Goal: Task Accomplishment & Management: Manage account settings

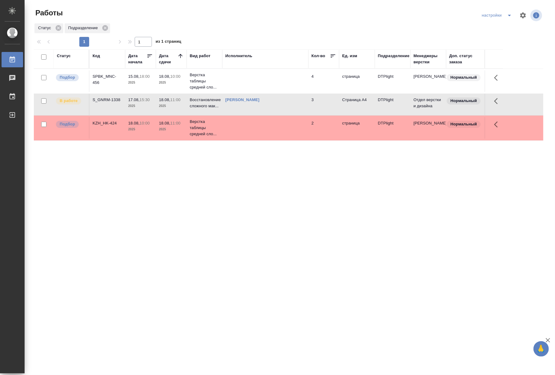
click at [117, 92] on td "S_GNRM-1338" at bounding box center [107, 81] width 36 height 22
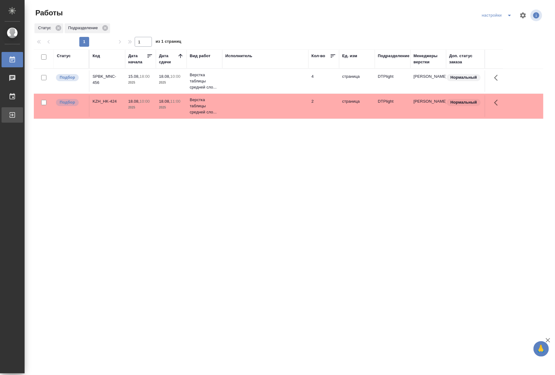
click at [13, 120] on link "Выйти" at bounding box center [13, 114] width 22 height 15
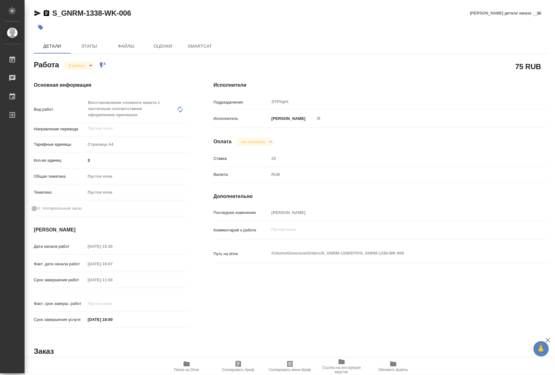
type textarea "x"
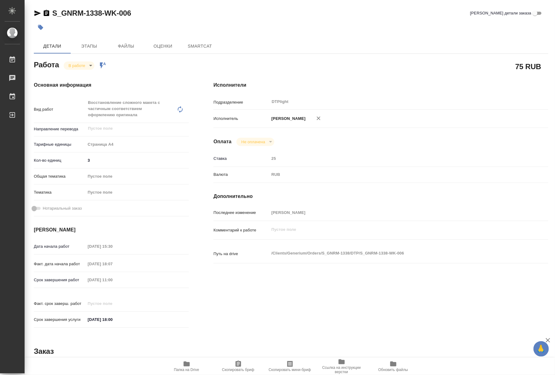
type textarea "x"
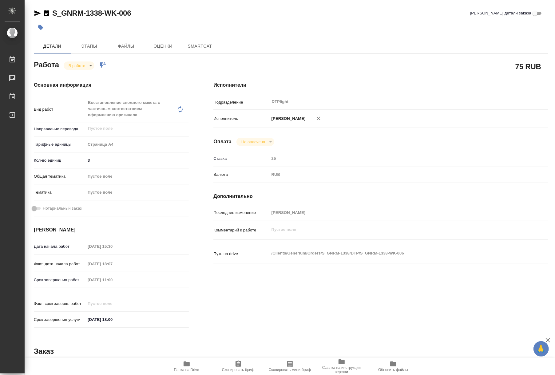
type textarea "x"
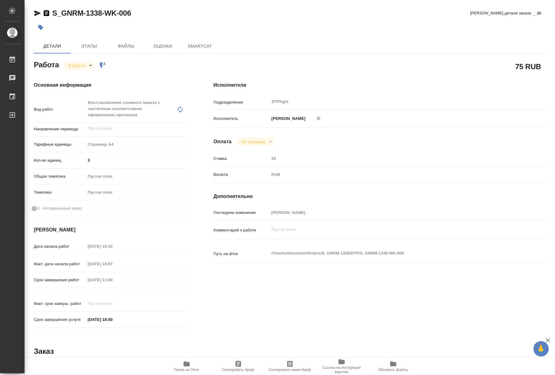
type textarea "x"
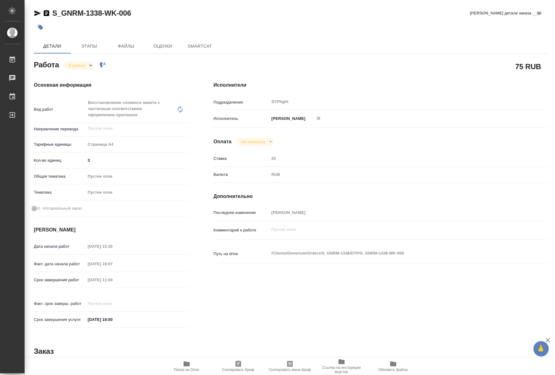
type textarea "x"
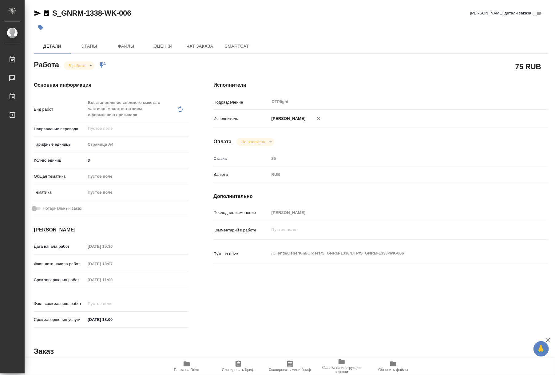
type textarea "x"
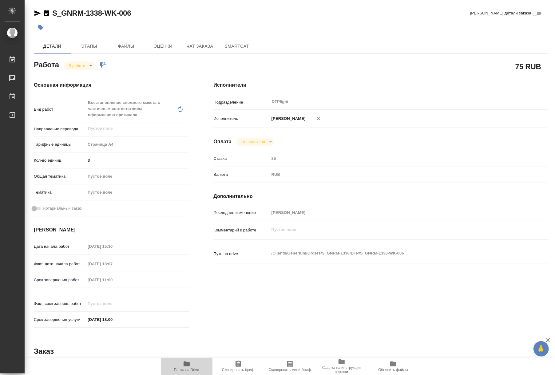
click at [189, 364] on icon "button" at bounding box center [187, 363] width 6 height 5
type textarea "x"
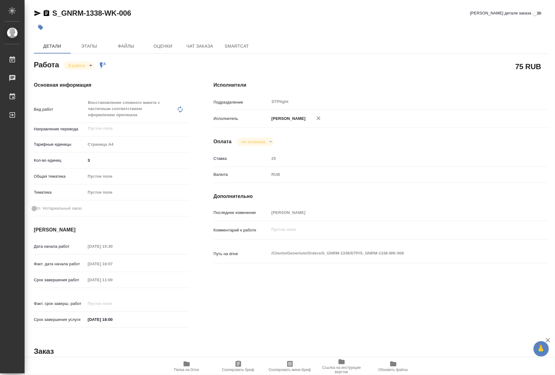
type textarea "x"
click at [73, 68] on body "🙏 .cls-1 fill:#fff; AWATERA Riianova Anna Работы 0 Чаты График Выйти S_GNRM-133…" at bounding box center [277, 187] width 555 height 375
click at [76, 75] on button "Выполнен" at bounding box center [80, 76] width 22 height 7
type textarea "x"
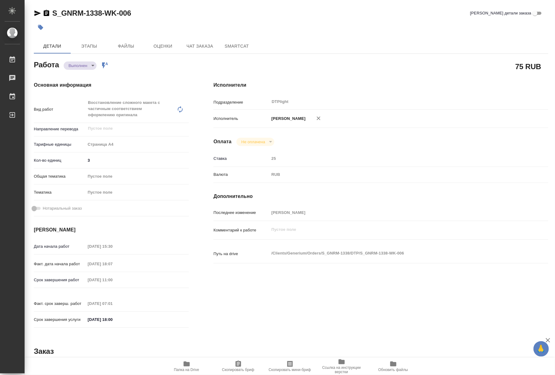
type textarea "x"
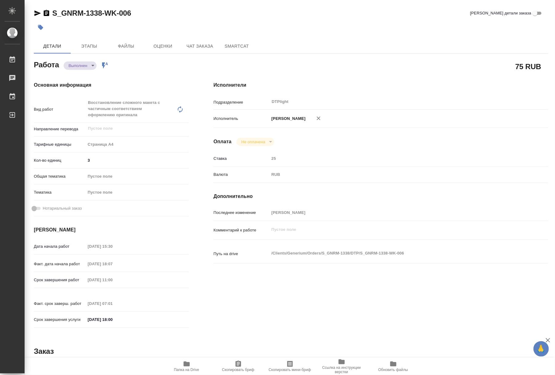
type textarea "x"
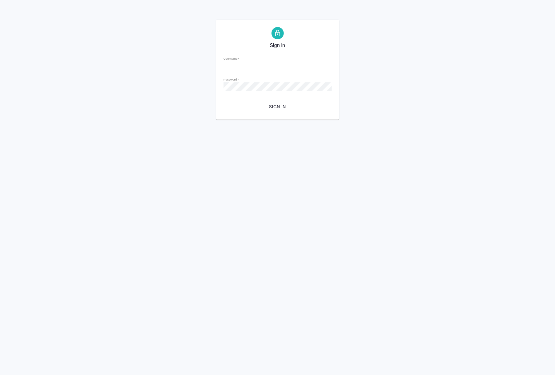
type input "a.riianova@awatera.com"
click at [287, 106] on span "Sign in" at bounding box center [277, 107] width 98 height 8
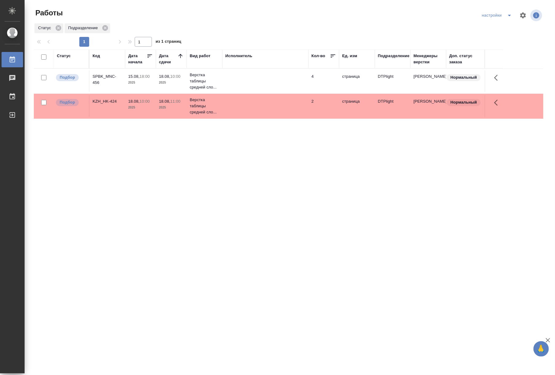
click at [227, 92] on td at bounding box center [265, 81] width 86 height 22
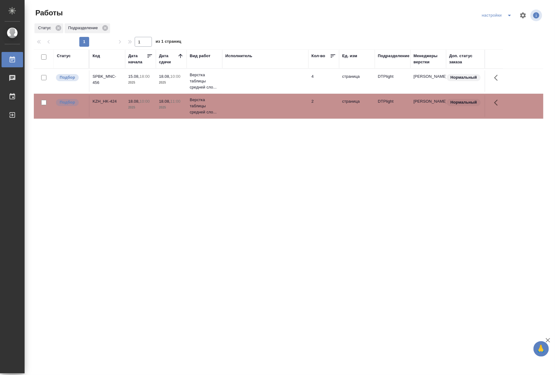
click at [227, 92] on td at bounding box center [265, 81] width 86 height 22
click at [253, 77] on td at bounding box center [265, 81] width 86 height 22
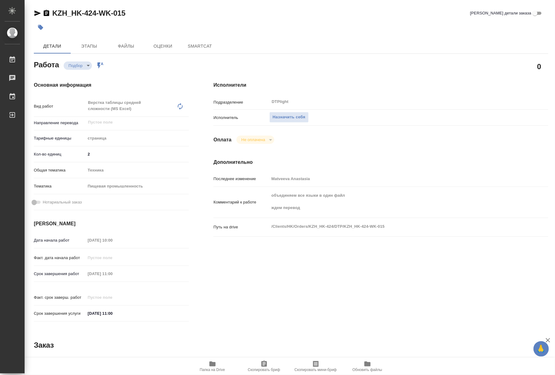
type textarea "x"
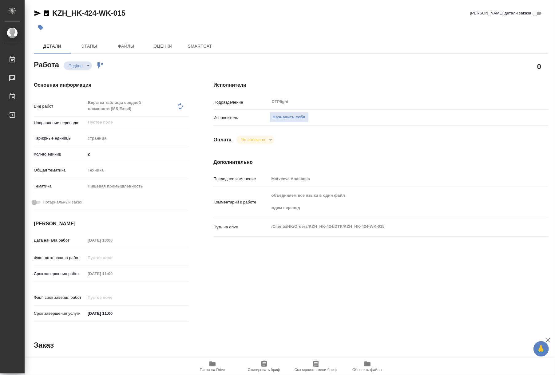
type textarea "x"
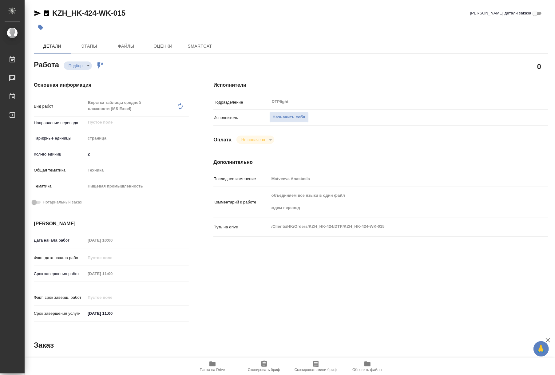
type textarea "x"
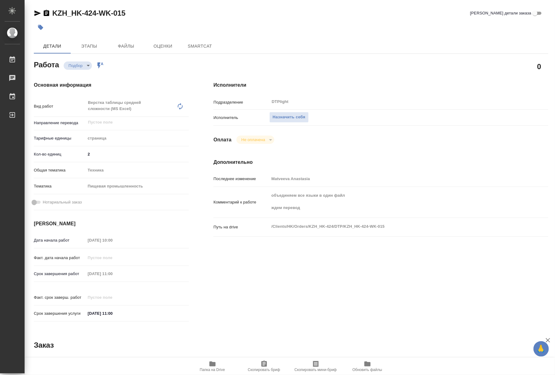
type textarea "x"
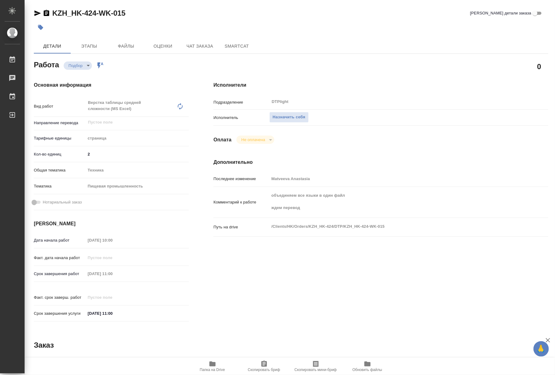
type textarea "x"
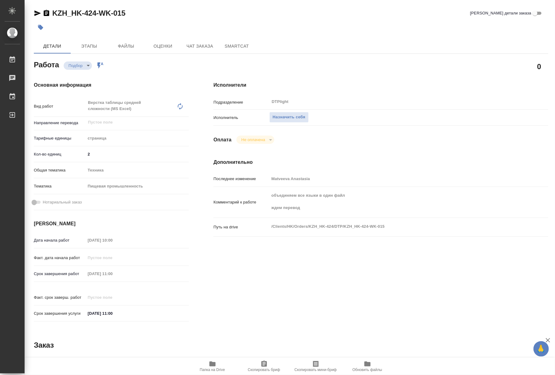
type textarea "x"
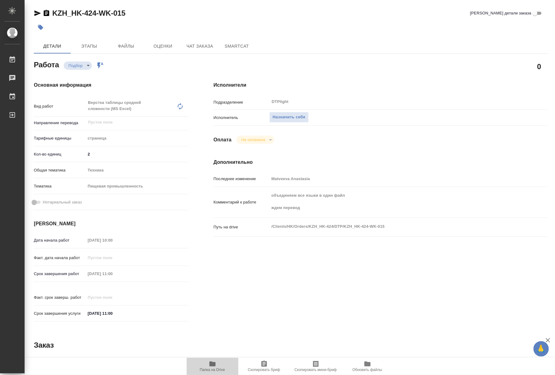
click at [221, 365] on span "Папка на Drive" at bounding box center [212, 366] width 44 height 12
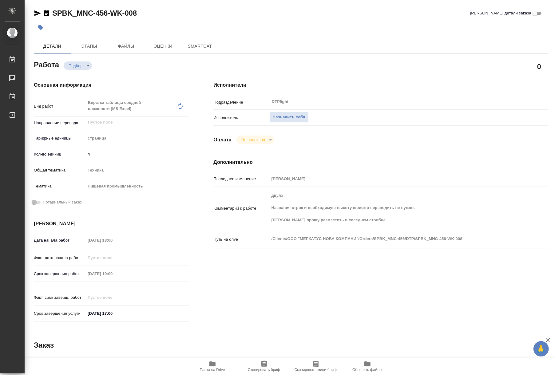
type textarea "x"
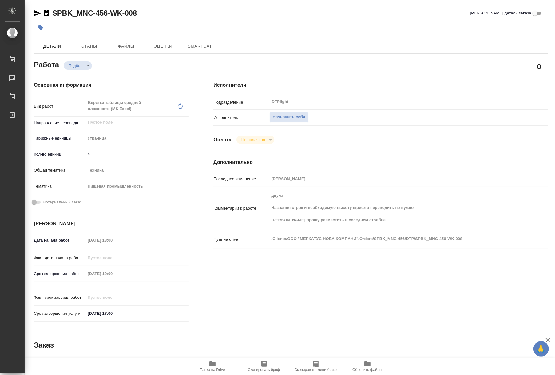
type textarea "x"
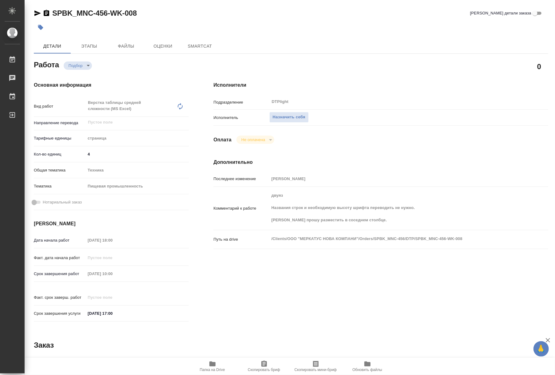
type textarea "x"
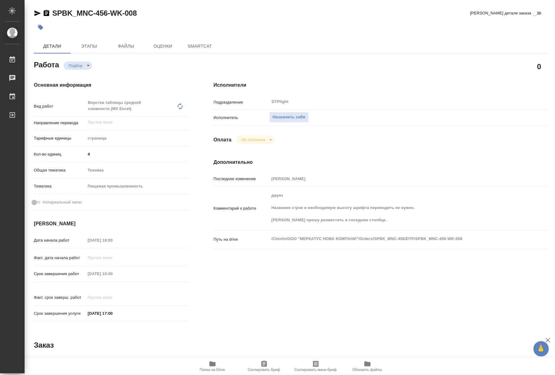
type textarea "x"
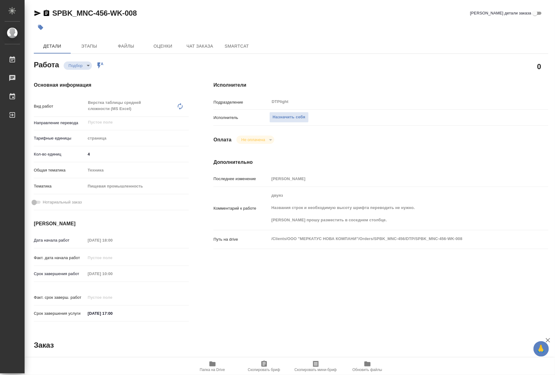
type textarea "x"
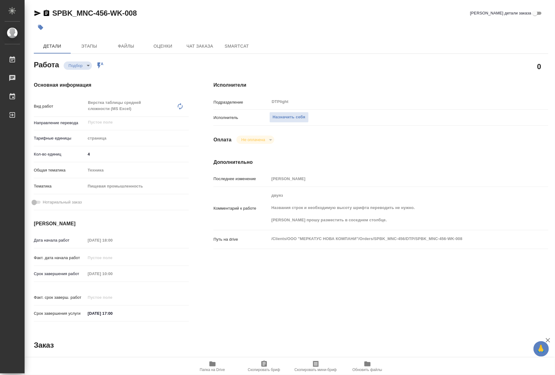
type textarea "x"
